Goal: Task Accomplishment & Management: Complete application form

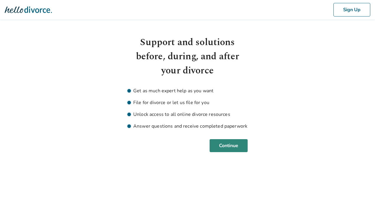
click at [235, 150] on button "Continue" at bounding box center [229, 145] width 38 height 13
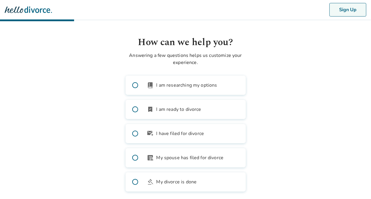
click at [343, 15] on button "Sign Up" at bounding box center [347, 10] width 37 height 14
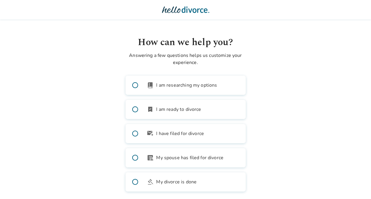
click at [183, 15] on img at bounding box center [185, 10] width 47 height 12
click at [182, 10] on img at bounding box center [185, 10] width 47 height 12
click at [175, 10] on img at bounding box center [185, 10] width 47 height 12
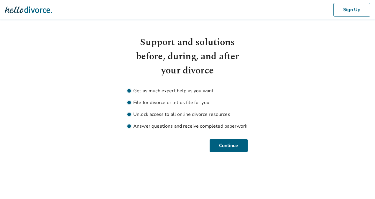
click at [26, 14] on img at bounding box center [28, 10] width 47 height 12
